Goal: Transaction & Acquisition: Download file/media

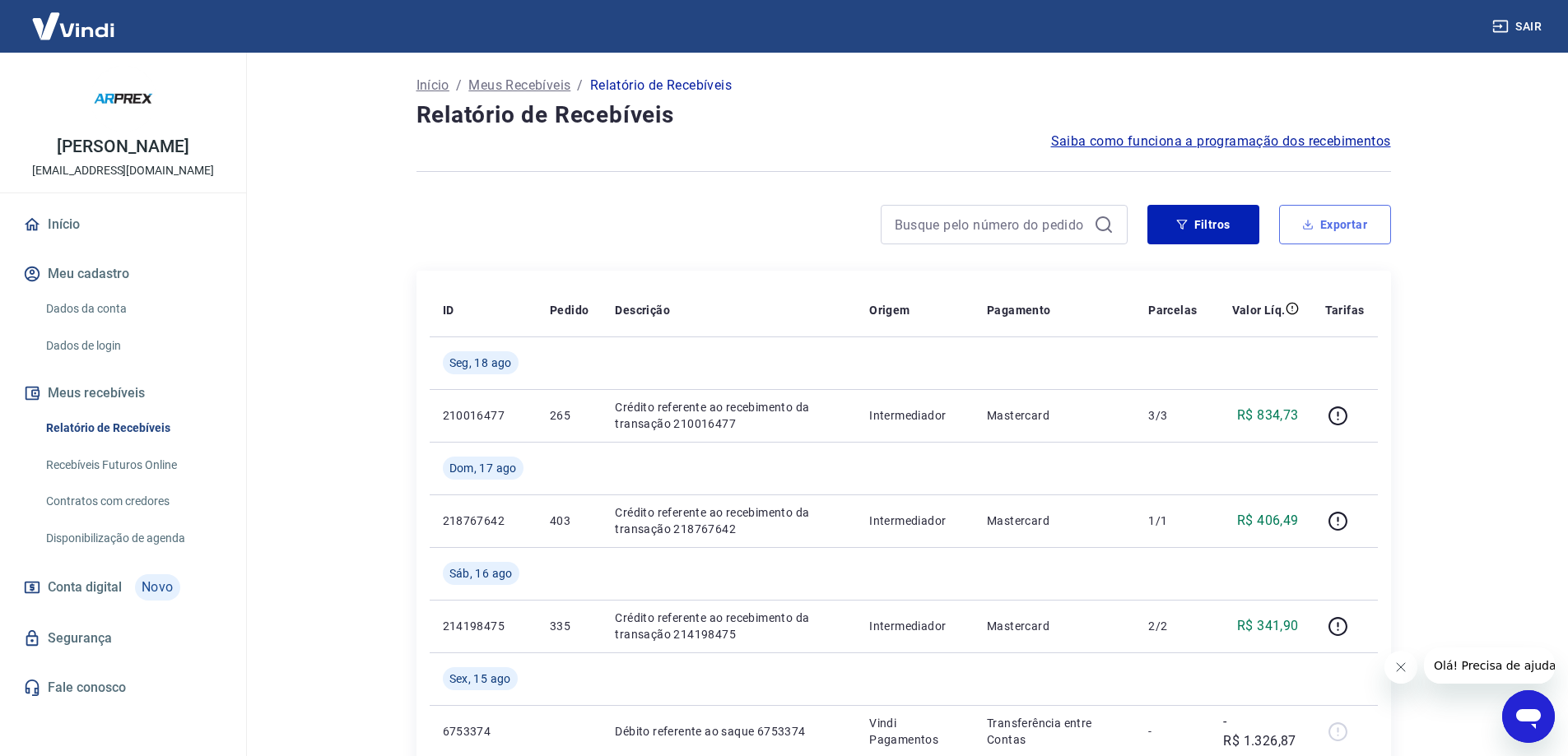
click at [1334, 222] on button "Exportar" at bounding box center [1335, 224] width 112 height 40
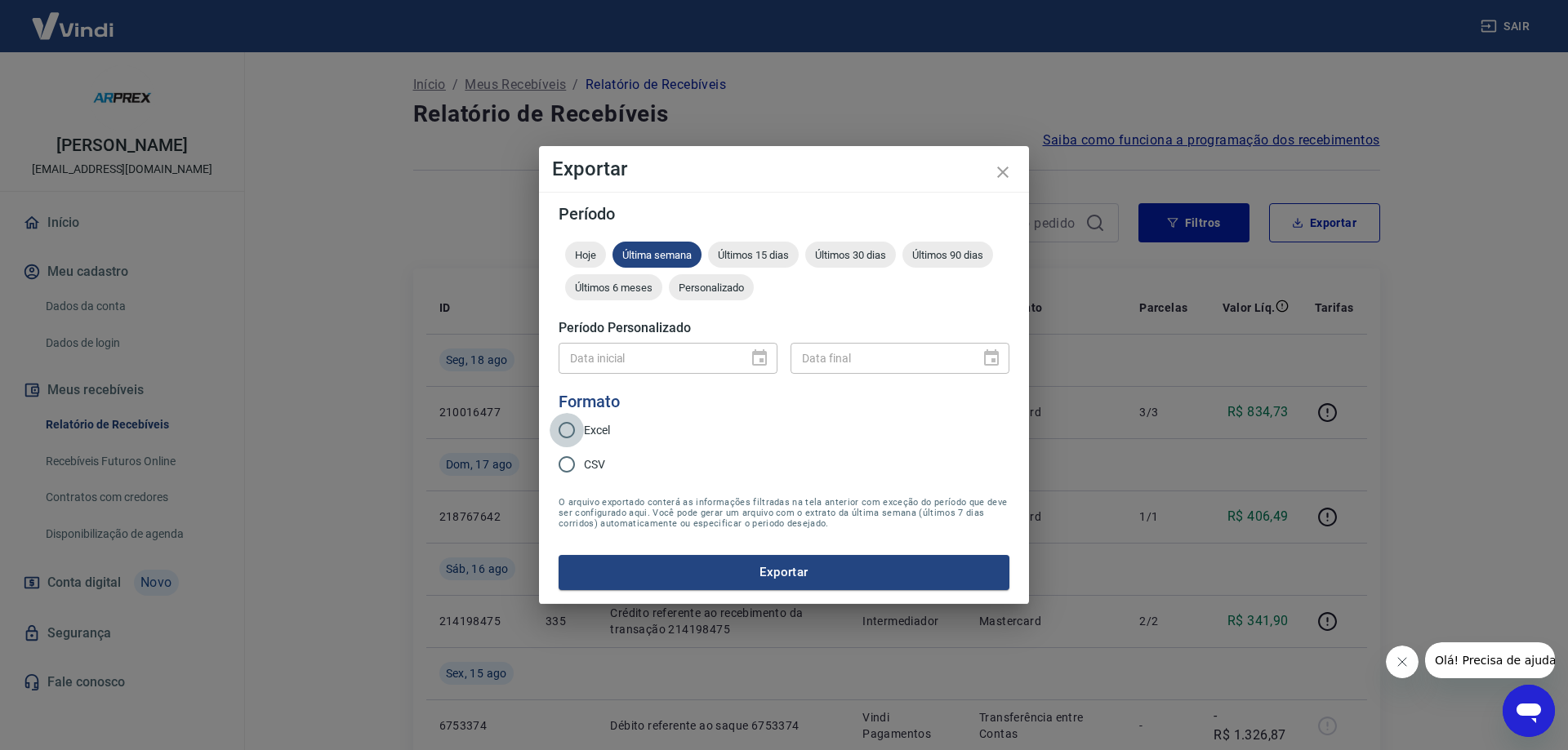
click at [571, 447] on input "Excel" at bounding box center [567, 430] width 34 height 34
radio input "true"
click at [572, 469] on input "CSV" at bounding box center [567, 465] width 34 height 34
radio input "true"
click at [759, 252] on span "Últimos 15 dias" at bounding box center [753, 254] width 91 height 12
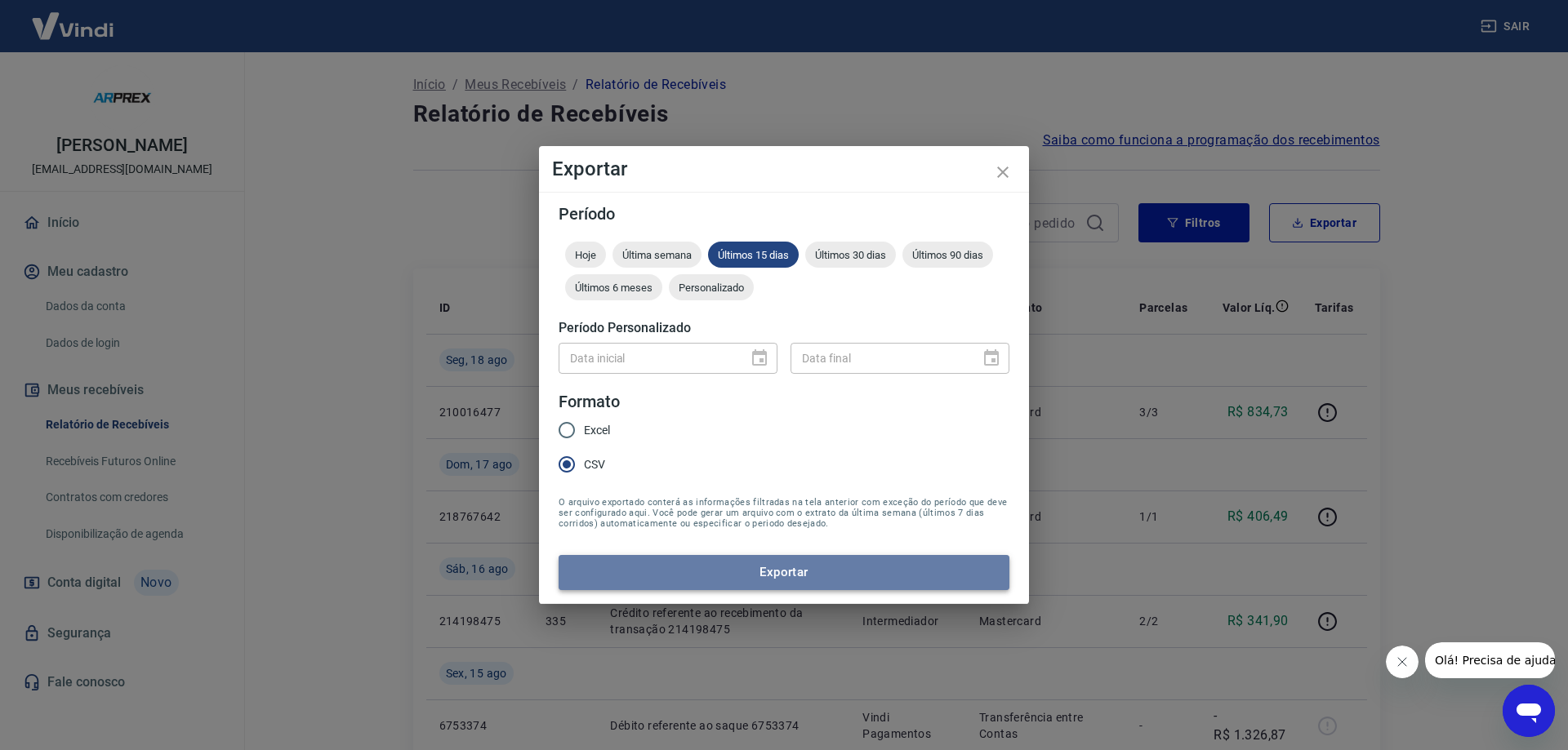
click at [782, 567] on button "Exportar" at bounding box center [784, 572] width 451 height 34
